Goal: Transaction & Acquisition: Obtain resource

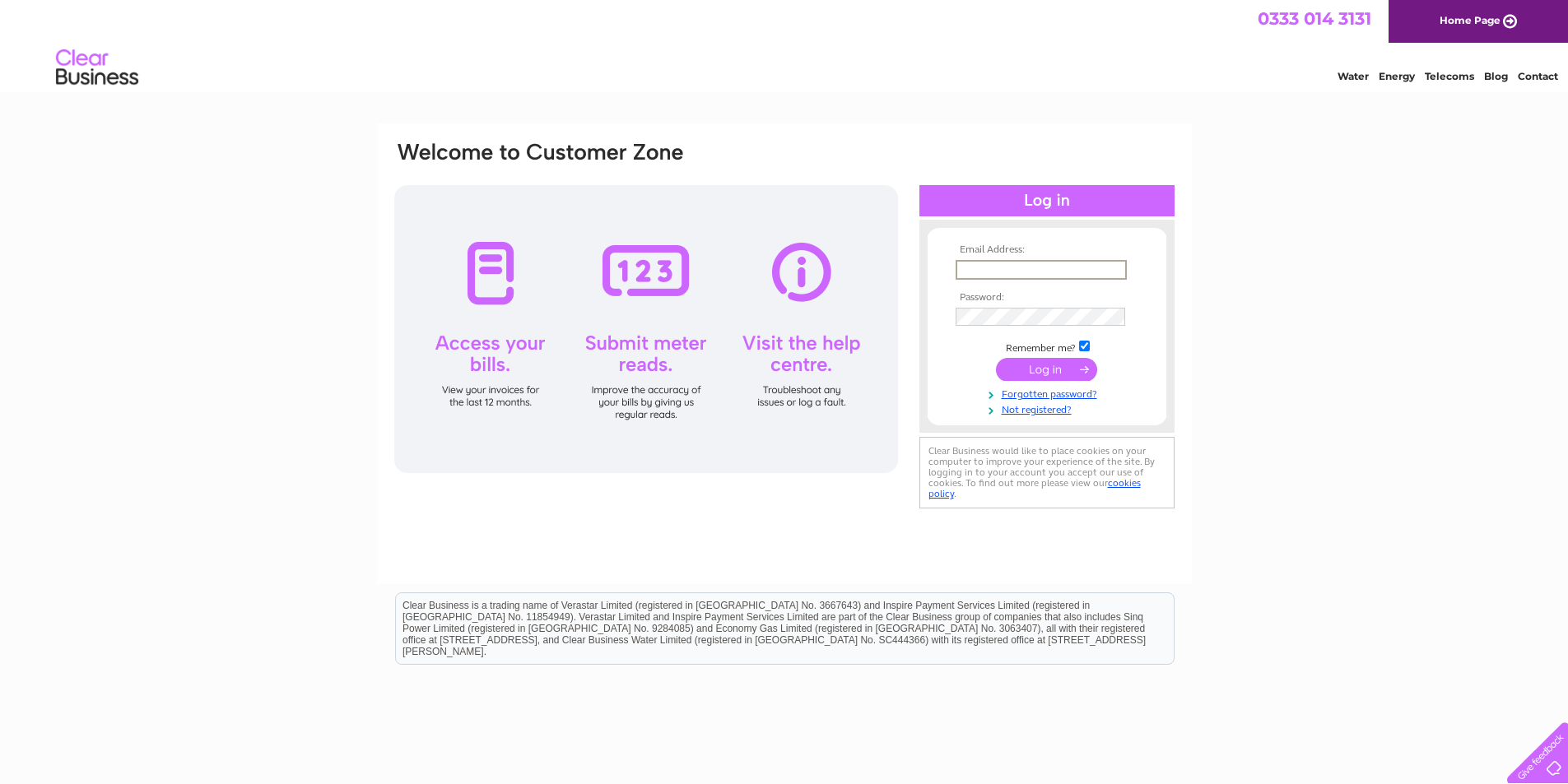
click at [971, 271] on input "text" at bounding box center [1041, 270] width 171 height 20
type input "[EMAIL_ADDRESS][DOMAIN_NAME]"
click at [996, 358] on input "submit" at bounding box center [1047, 369] width 101 height 23
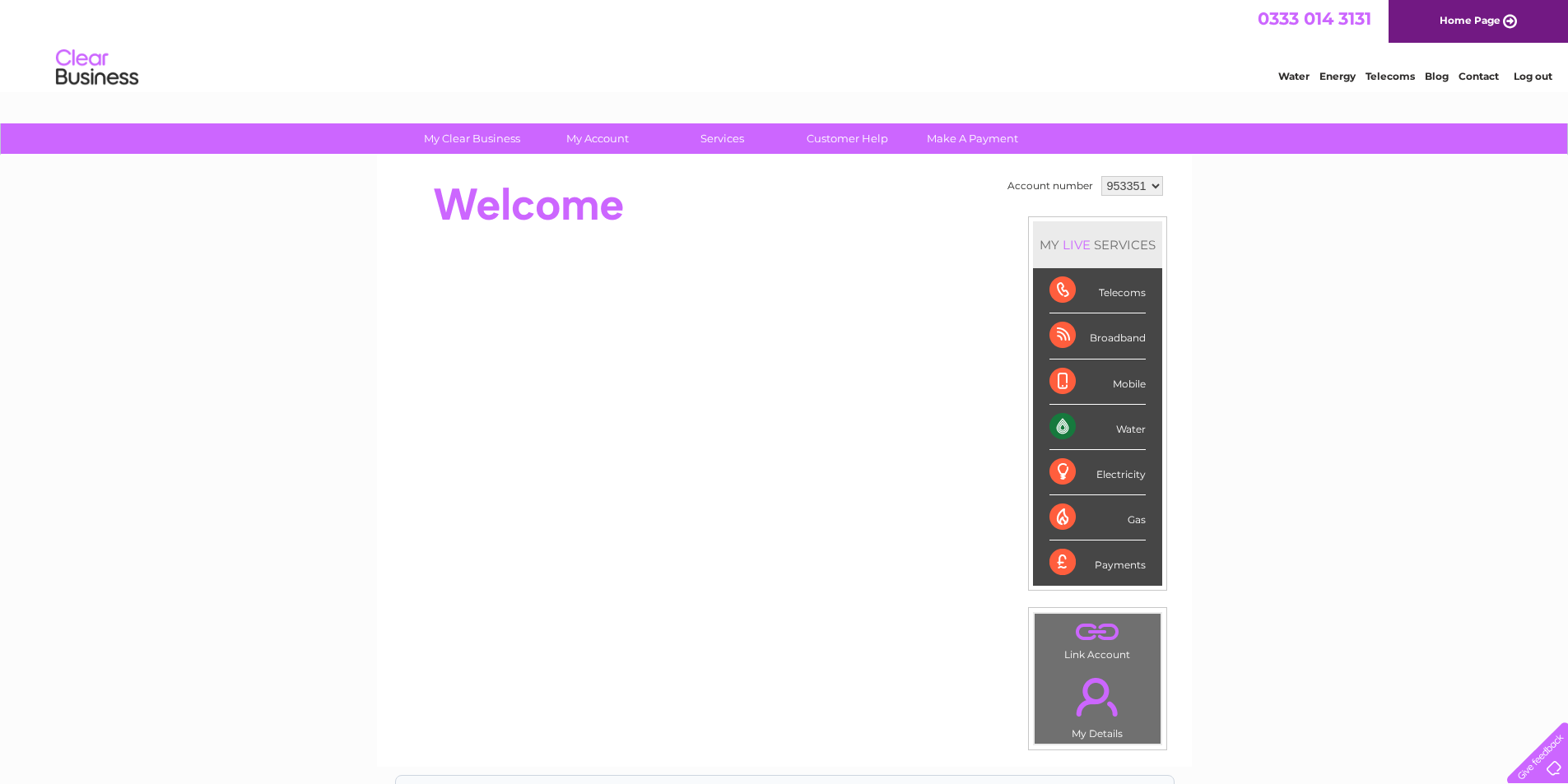
click at [1119, 430] on div "Water" at bounding box center [1097, 427] width 96 height 45
click at [1064, 424] on div "Water" at bounding box center [1097, 427] width 96 height 45
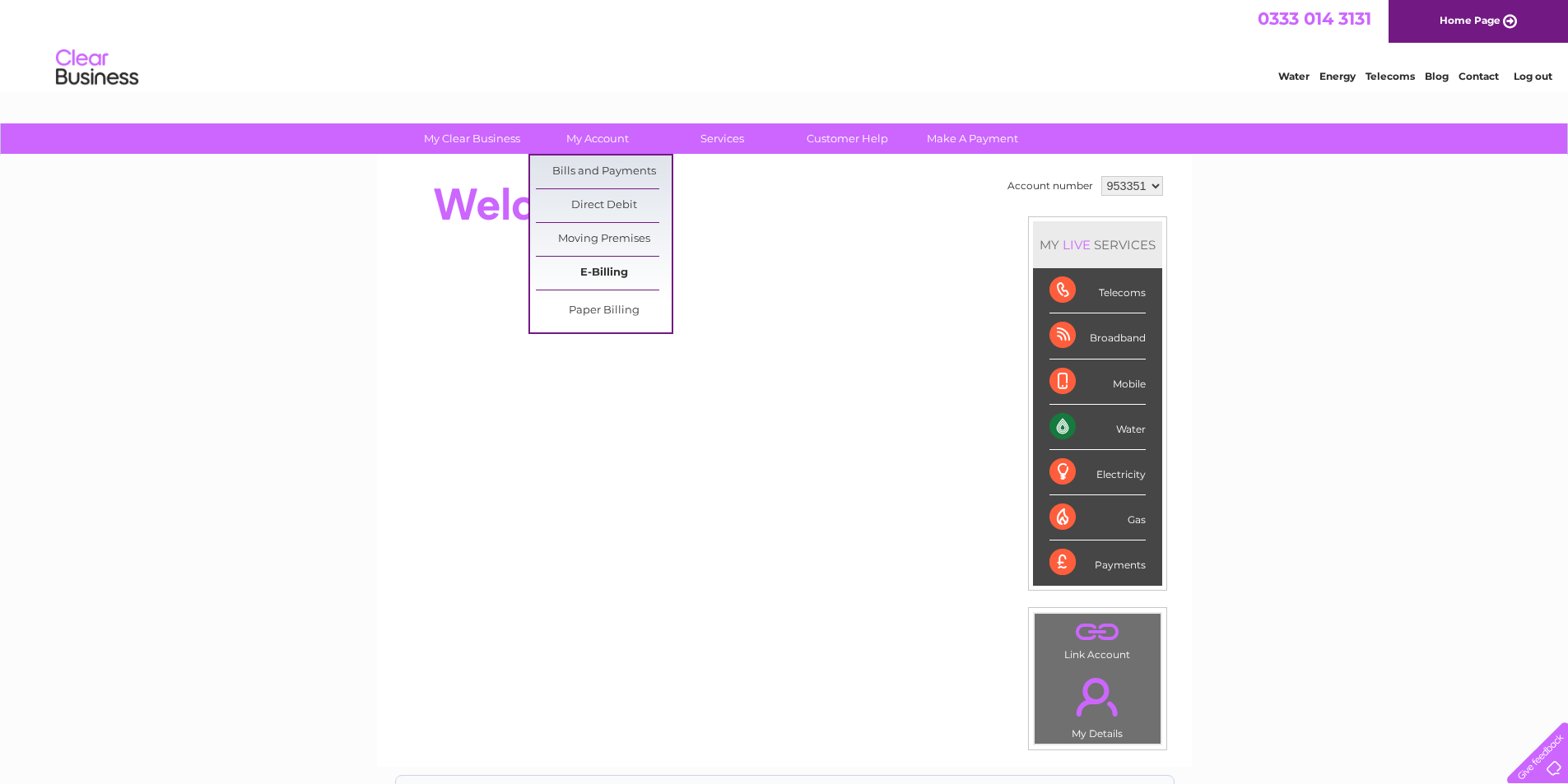
click at [622, 278] on link "E-Billing" at bounding box center [603, 273] width 136 height 33
click at [588, 164] on link "Bills and Payments" at bounding box center [603, 172] width 136 height 33
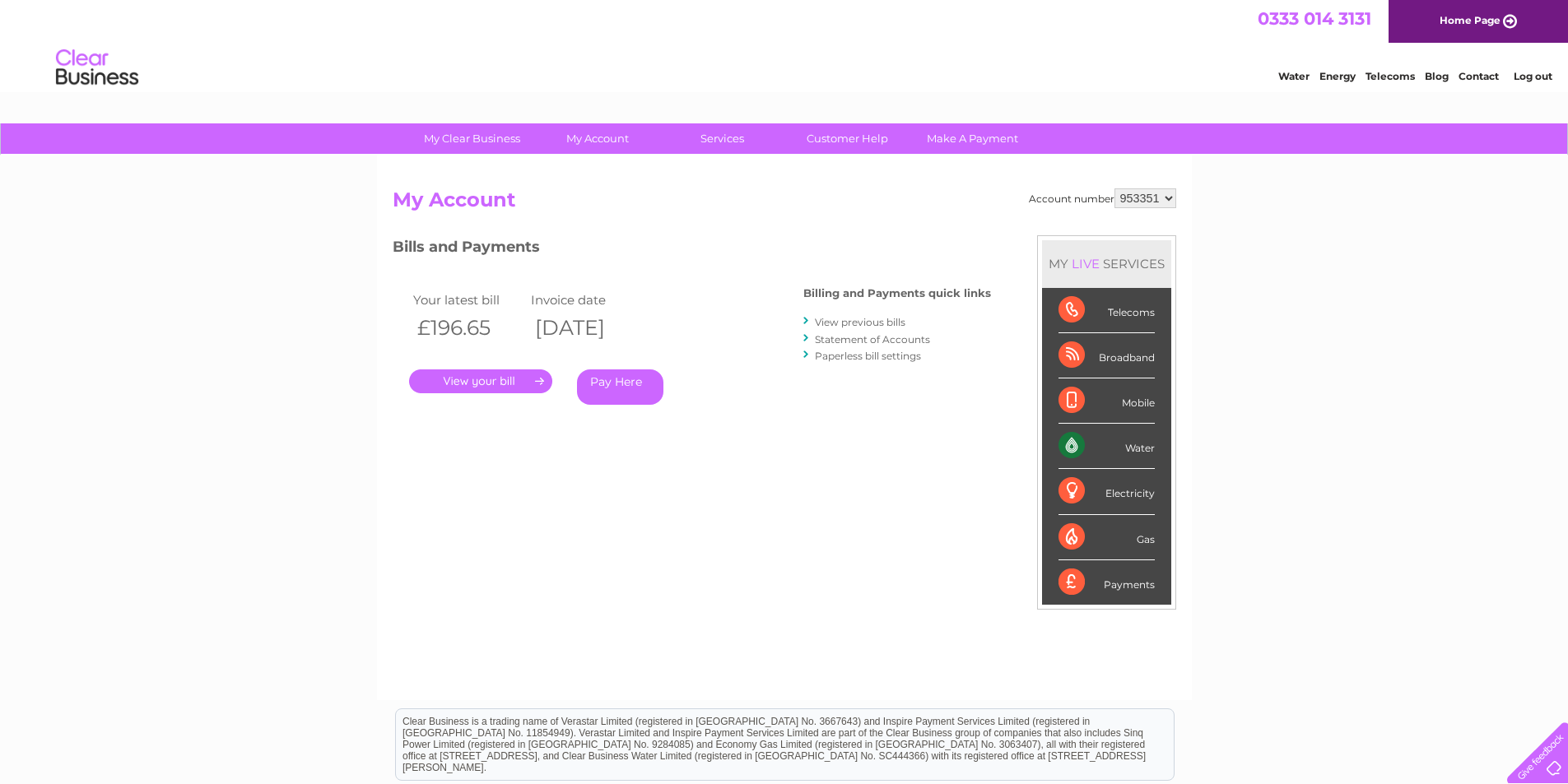
click at [492, 385] on link "." at bounding box center [481, 381] width 143 height 24
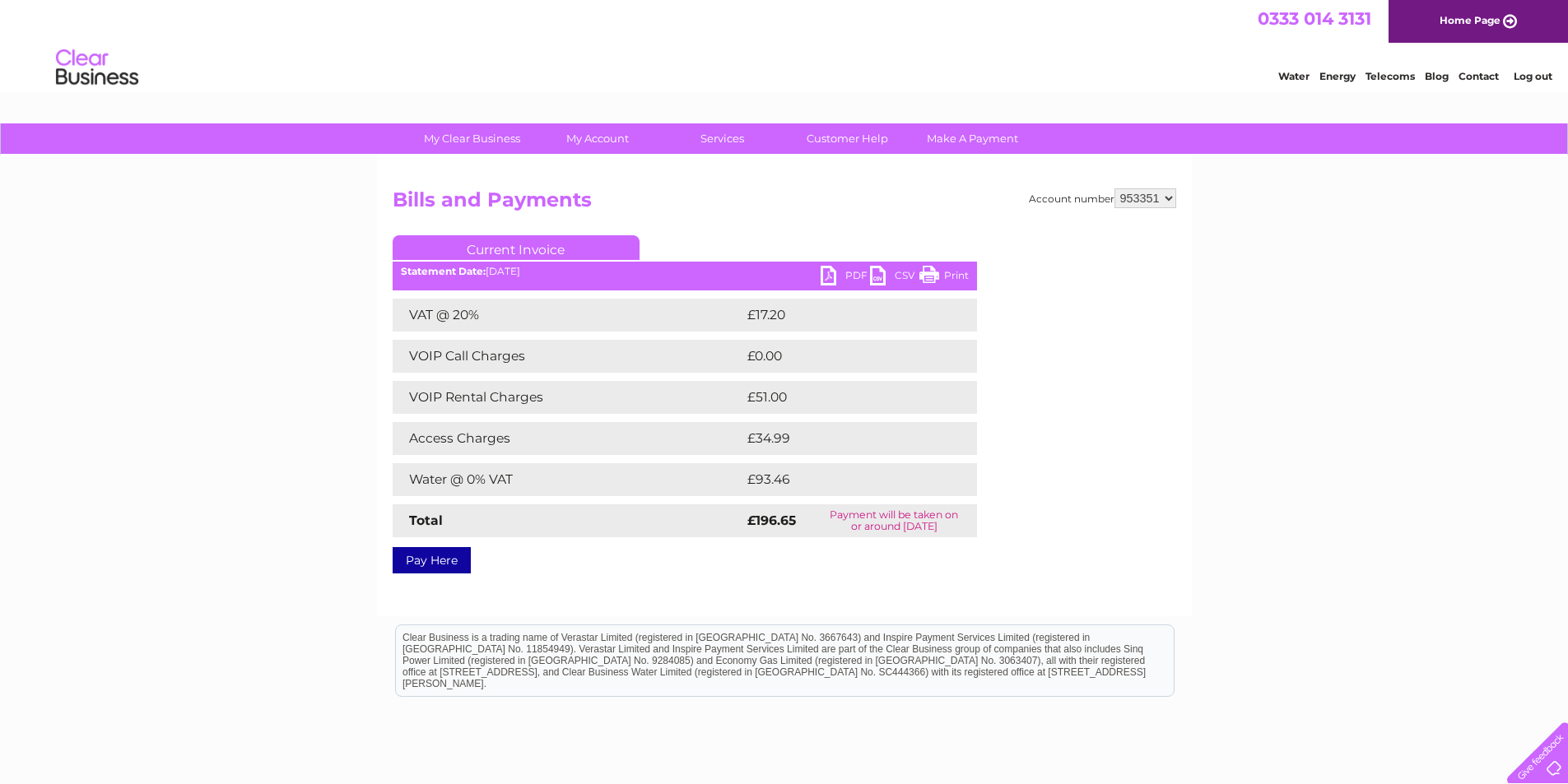
click at [835, 277] on link "PDF" at bounding box center [845, 278] width 49 height 24
